Goal: Transaction & Acquisition: Purchase product/service

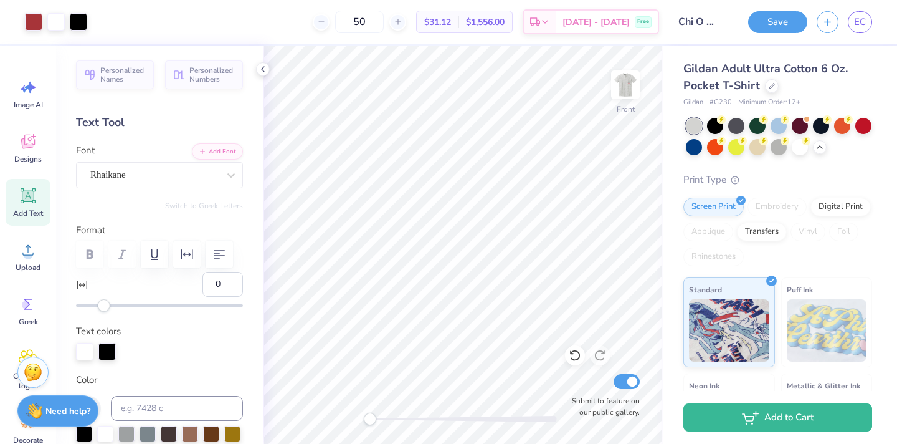
scroll to position [408, 0]
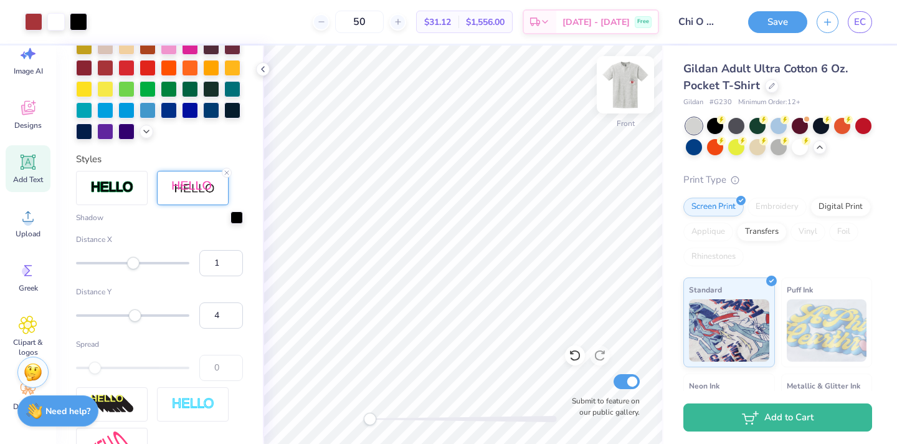
click at [614, 86] on img at bounding box center [626, 85] width 50 height 50
click at [771, 87] on icon at bounding box center [772, 85] width 6 height 6
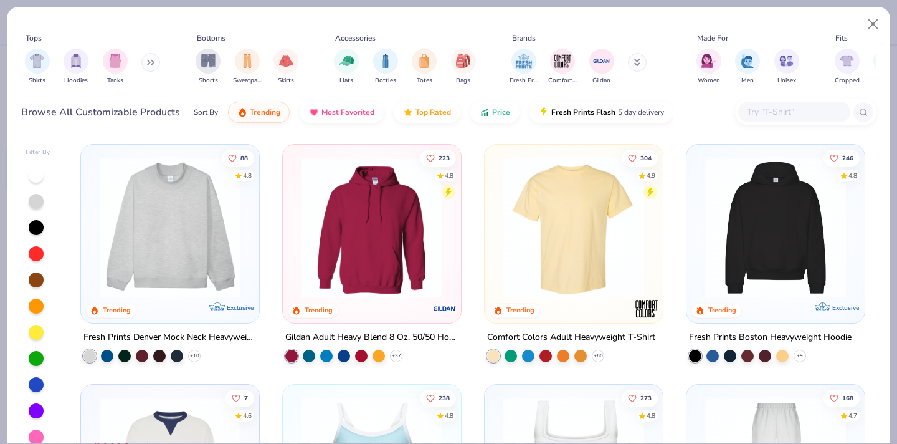
click at [786, 116] on input "text" at bounding box center [794, 112] width 96 height 14
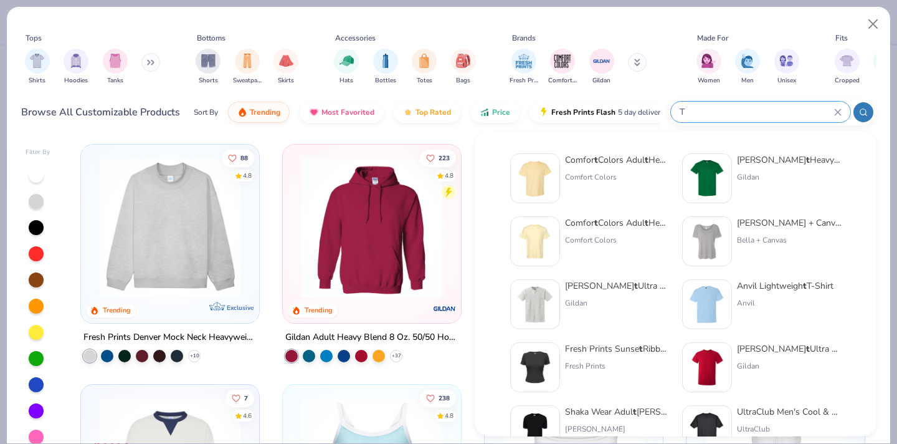
type input "T"
click at [740, 170] on div "Gildan Adul t Heavy Cotton T-Shirt Gildan" at bounding box center [789, 178] width 105 height 50
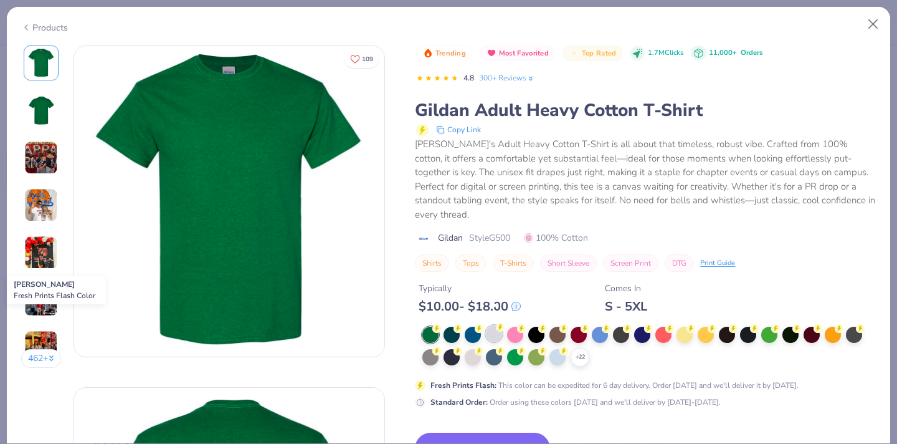
click at [497, 325] on div at bounding box center [494, 333] width 16 height 16
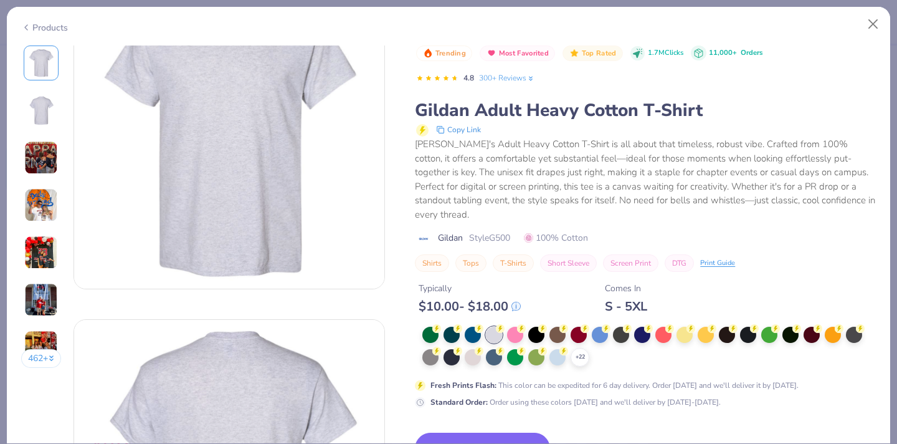
scroll to position [69, 0]
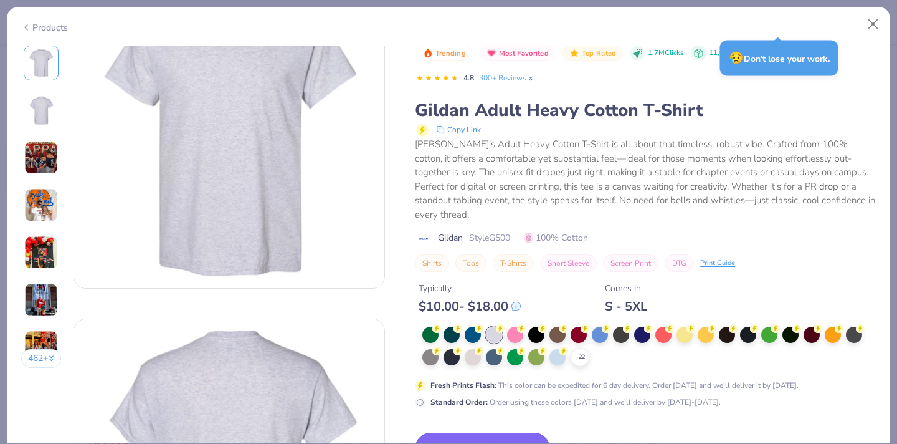
click at [490, 432] on button "Switch to This" at bounding box center [482, 447] width 135 height 31
click at [468, 432] on button "Switch to This" at bounding box center [482, 447] width 135 height 31
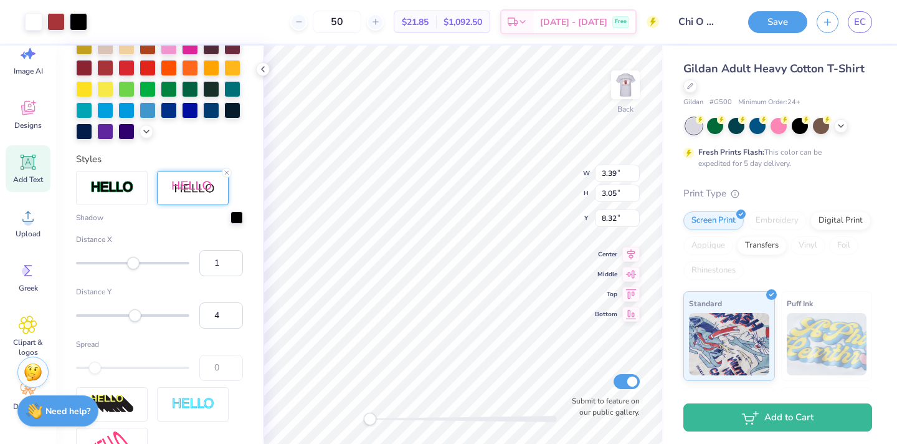
type input "4.29"
click at [624, 100] on img at bounding box center [626, 85] width 50 height 50
click at [261, 69] on icon at bounding box center [263, 69] width 10 height 10
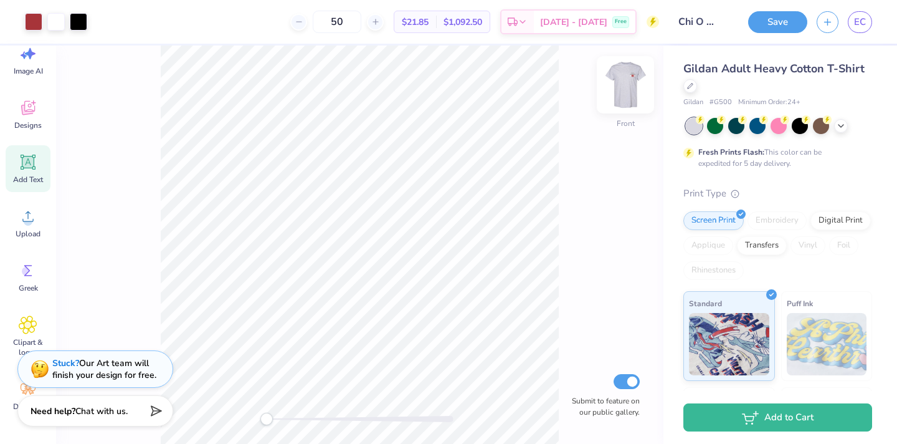
click at [612, 77] on img at bounding box center [626, 85] width 50 height 50
click at [621, 85] on img at bounding box center [626, 85] width 50 height 50
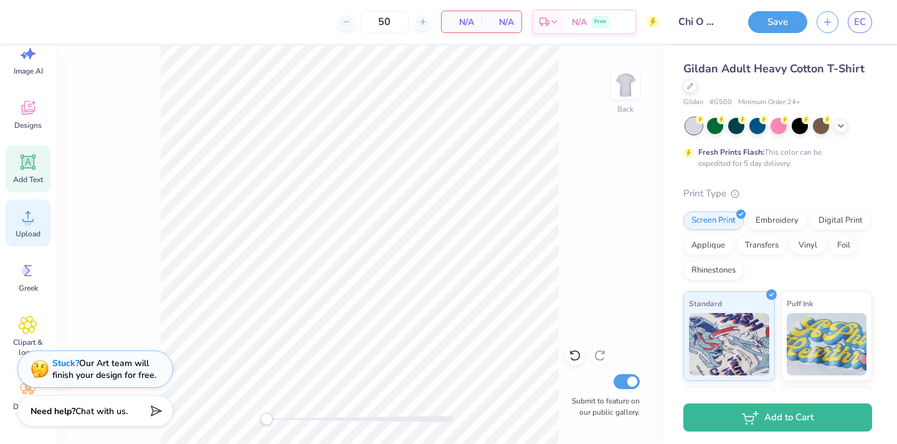
click at [24, 211] on icon at bounding box center [28, 216] width 19 height 19
click at [18, 216] on div "Upload" at bounding box center [28, 222] width 45 height 47
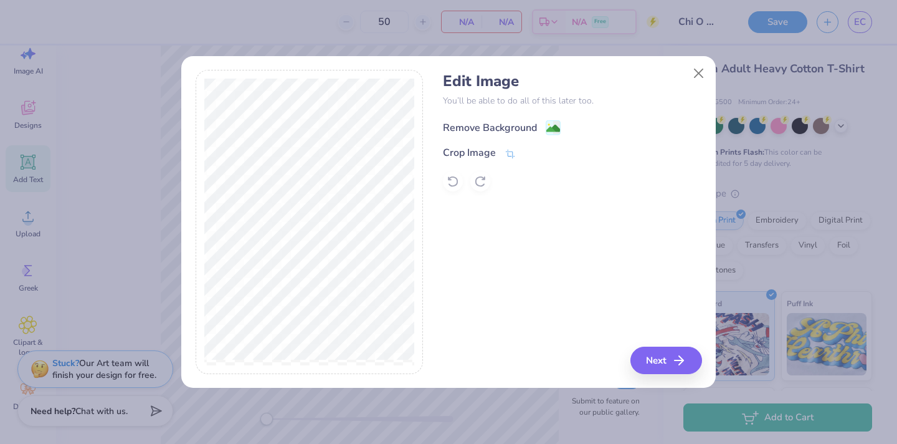
click at [547, 130] on image at bounding box center [553, 128] width 14 height 14
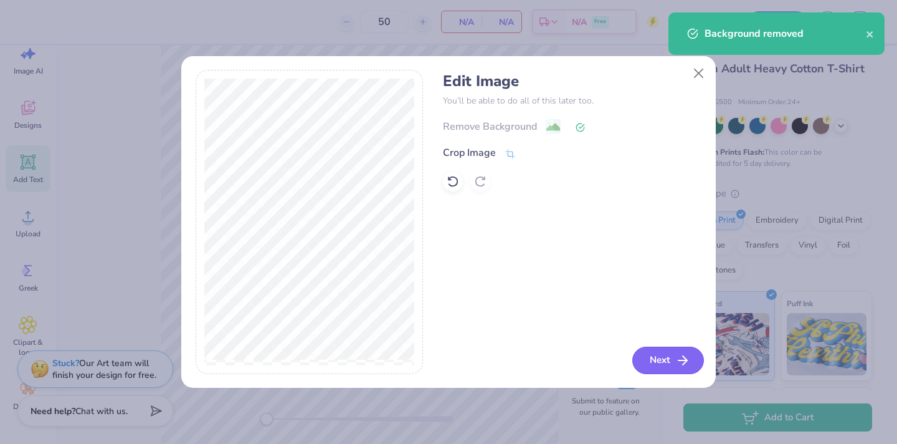
click at [670, 360] on button "Next" at bounding box center [668, 359] width 72 height 27
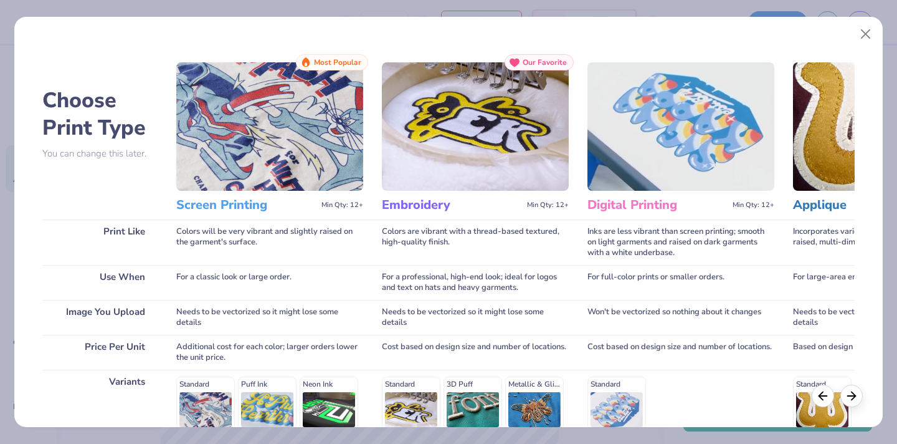
scroll to position [178, 0]
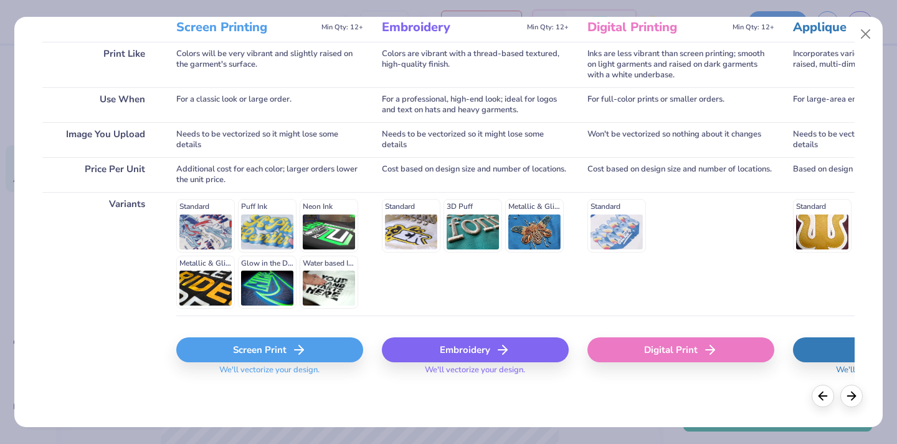
click at [249, 350] on div "Screen Print" at bounding box center [269, 349] width 187 height 25
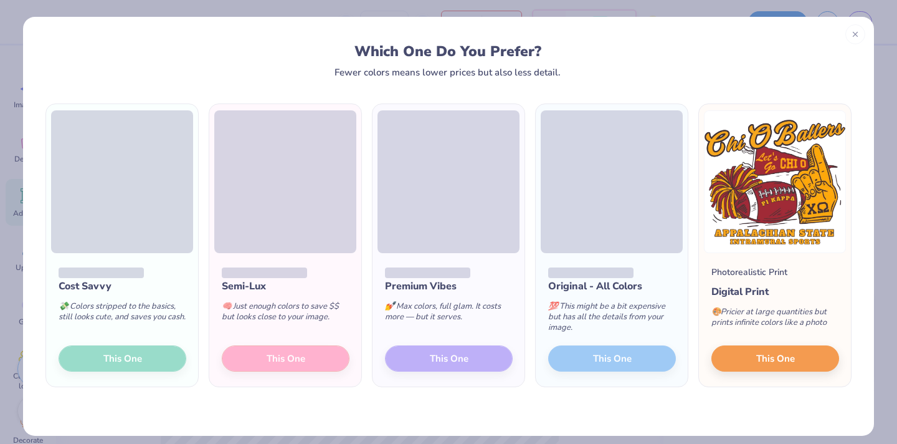
scroll to position [408, 0]
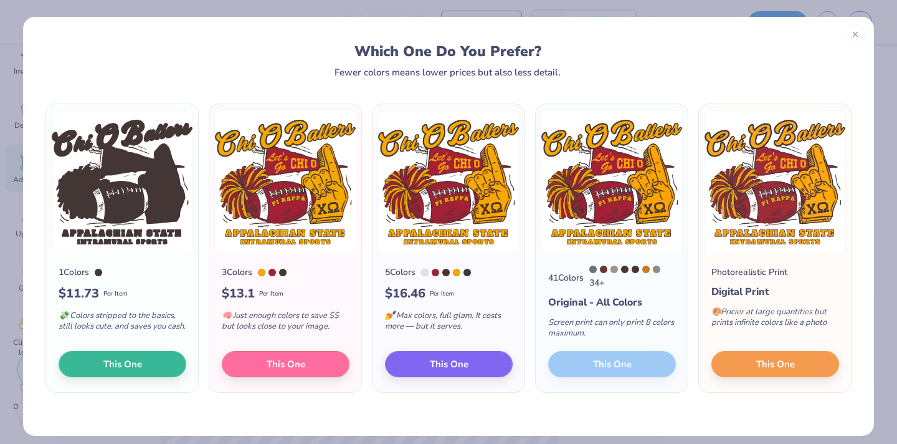
click at [607, 368] on div "41 Colors 34 + Original - All Colors Screen print can only print 8 colors maxim…" at bounding box center [612, 322] width 152 height 139
click at [583, 367] on div "41 Colors 34 + Original - All Colors Screen print can only print 8 colors maxim…" at bounding box center [612, 322] width 152 height 139
click at [435, 364] on span "This One" at bounding box center [449, 362] width 39 height 14
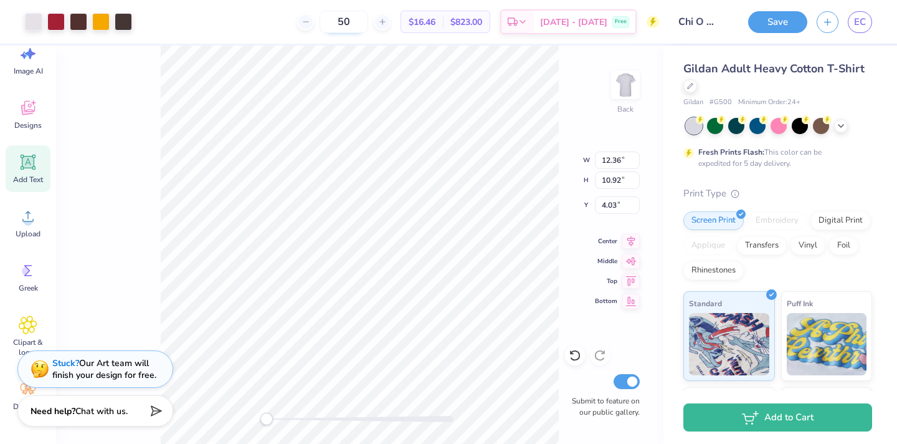
click at [364, 19] on input "50" at bounding box center [344, 22] width 49 height 22
type input "5"
click at [779, 29] on button "Save" at bounding box center [777, 20] width 59 height 22
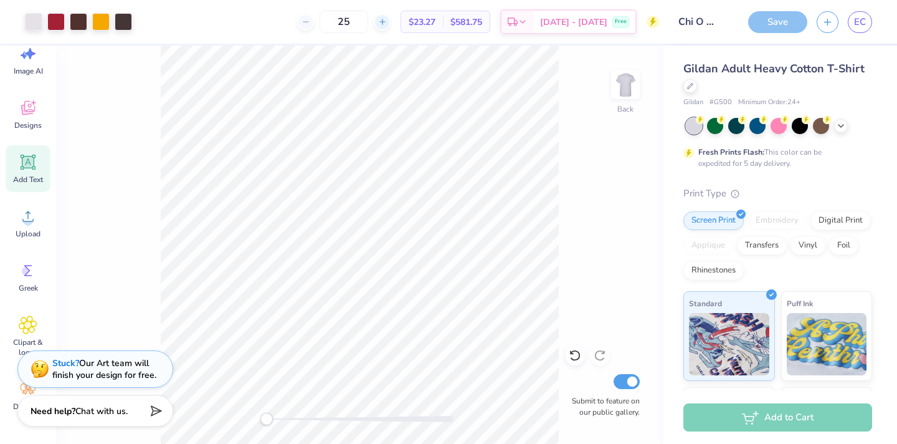
click at [391, 22] on div at bounding box center [382, 22] width 17 height 17
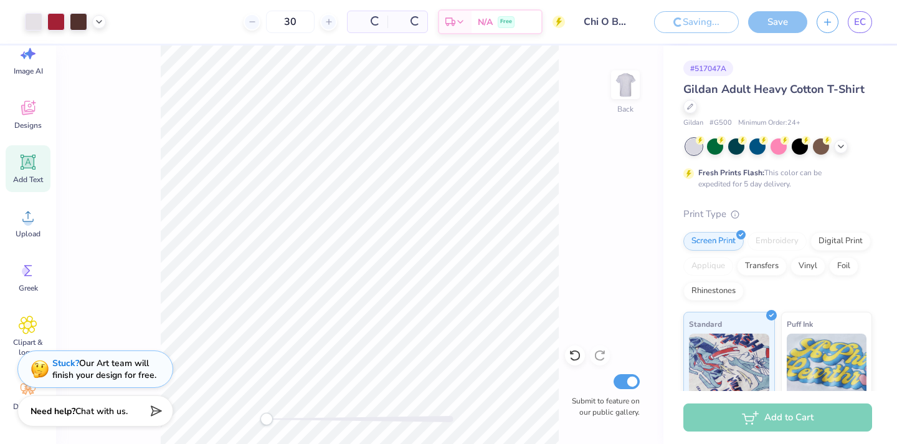
type input "25"
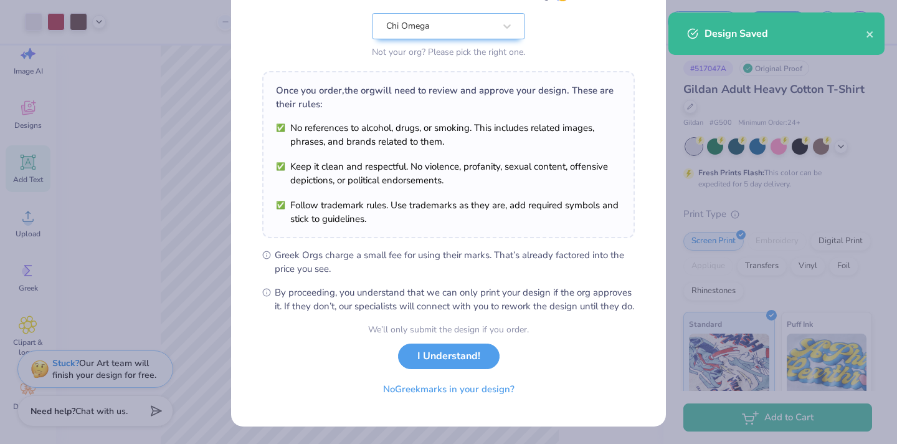
scroll to position [140, 0]
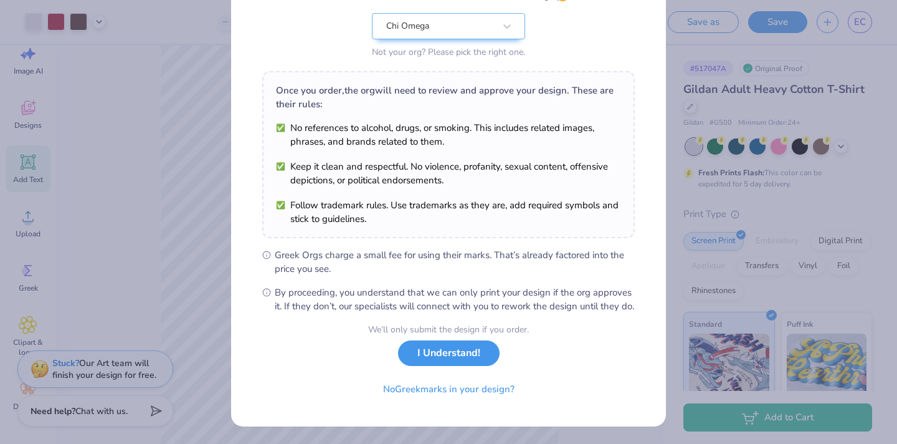
click at [454, 358] on button "I Understand!" at bounding box center [449, 353] width 102 height 26
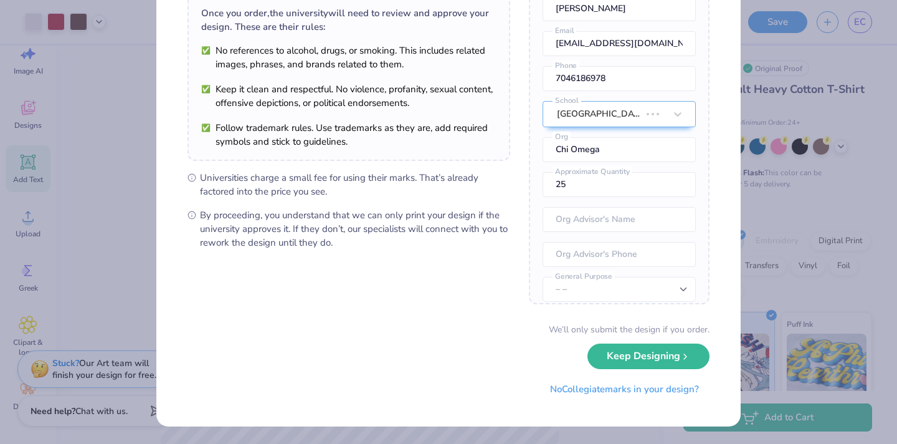
scroll to position [0, 0]
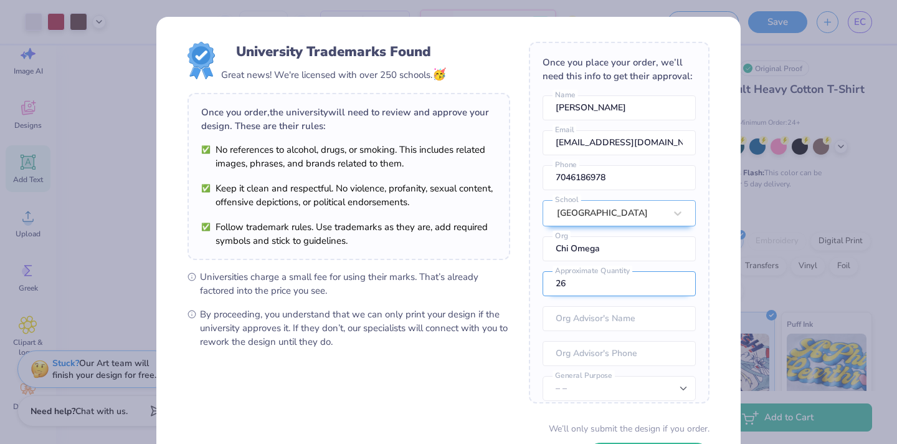
click at [679, 291] on input "26" at bounding box center [619, 283] width 153 height 25
click at [679, 291] on input "27" at bounding box center [619, 283] width 153 height 25
click at [679, 291] on input "28" at bounding box center [619, 283] width 153 height 25
click at [679, 291] on input "29" at bounding box center [619, 283] width 153 height 25
click at [679, 291] on input "30" at bounding box center [619, 283] width 153 height 25
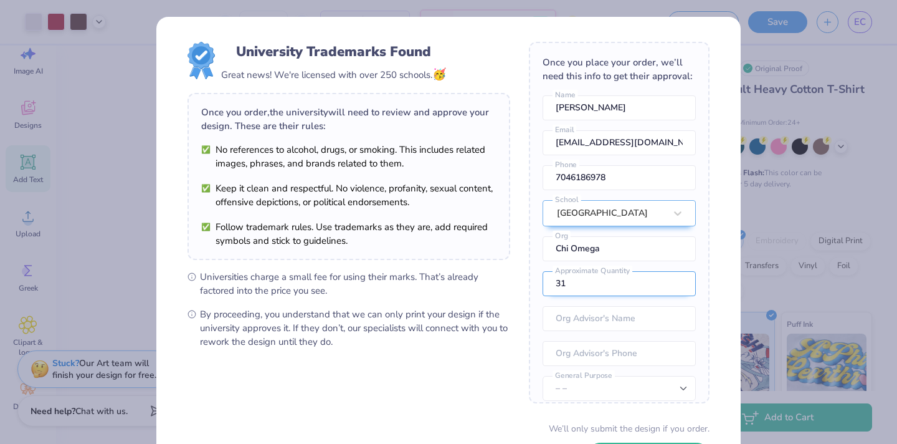
click at [677, 289] on input "31" at bounding box center [619, 283] width 153 height 25
click at [677, 289] on input "32" at bounding box center [619, 283] width 153 height 25
click at [677, 289] on input "33" at bounding box center [619, 283] width 153 height 25
click at [677, 289] on input "34" at bounding box center [619, 283] width 153 height 25
type input "35"
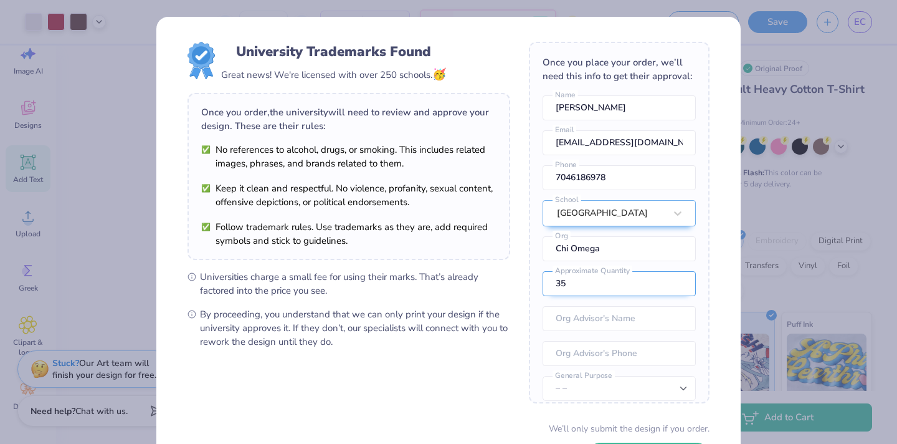
click at [677, 289] on input "35" at bounding box center [619, 283] width 153 height 25
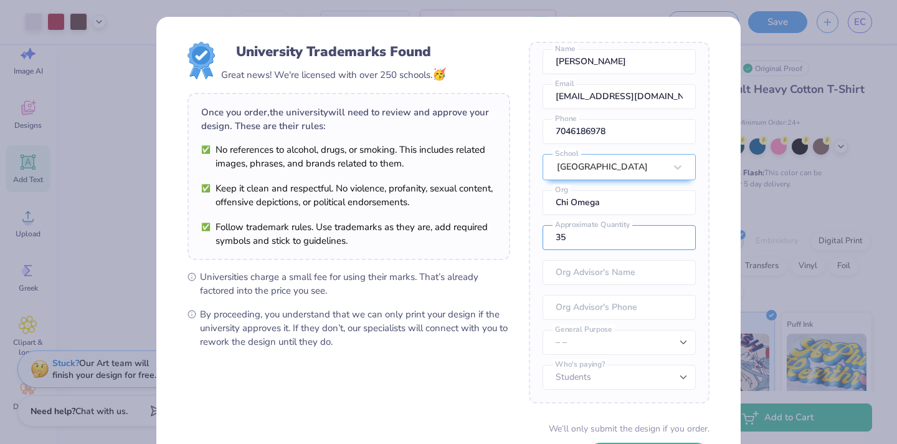
scroll to position [98, 0]
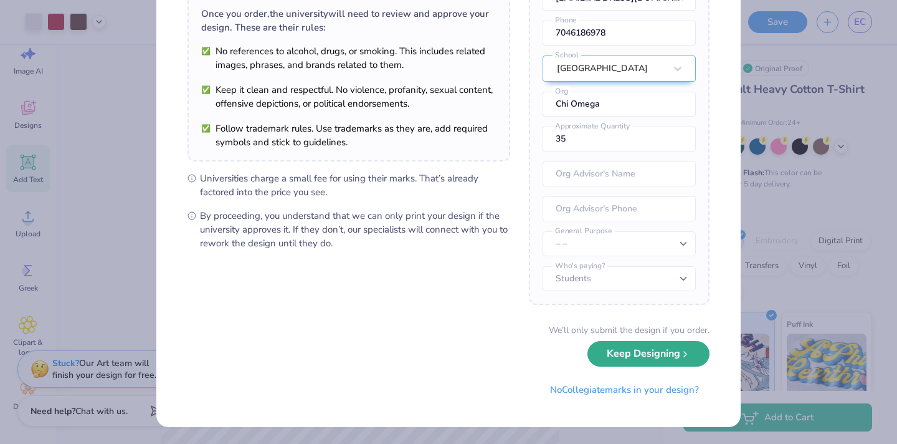
click at [629, 357] on button "Keep Designing" at bounding box center [649, 354] width 122 height 26
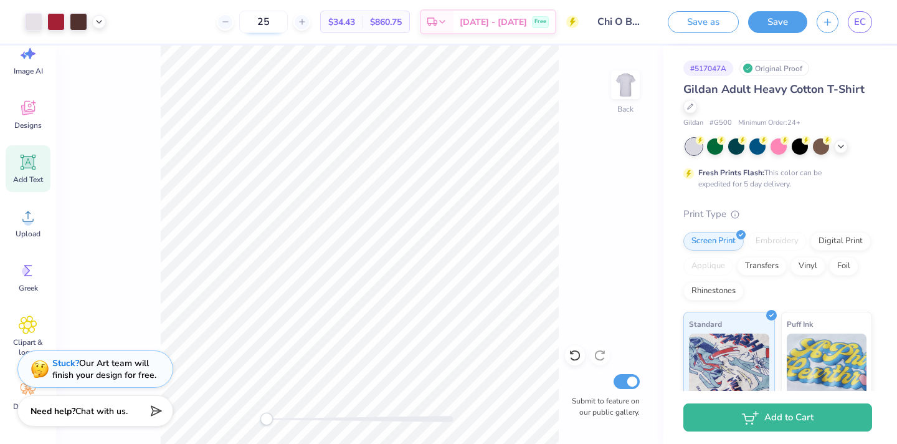
click at [288, 22] on input "25" at bounding box center [263, 22] width 49 height 22
